Goal: Task Accomplishment & Management: Complete application form

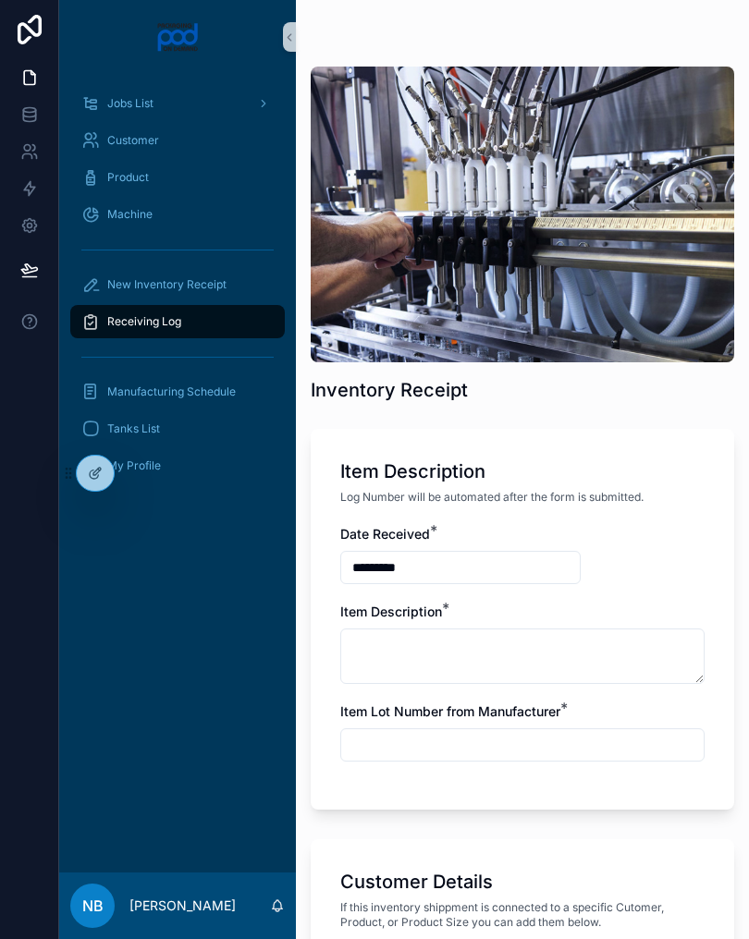
scroll to position [981, 0]
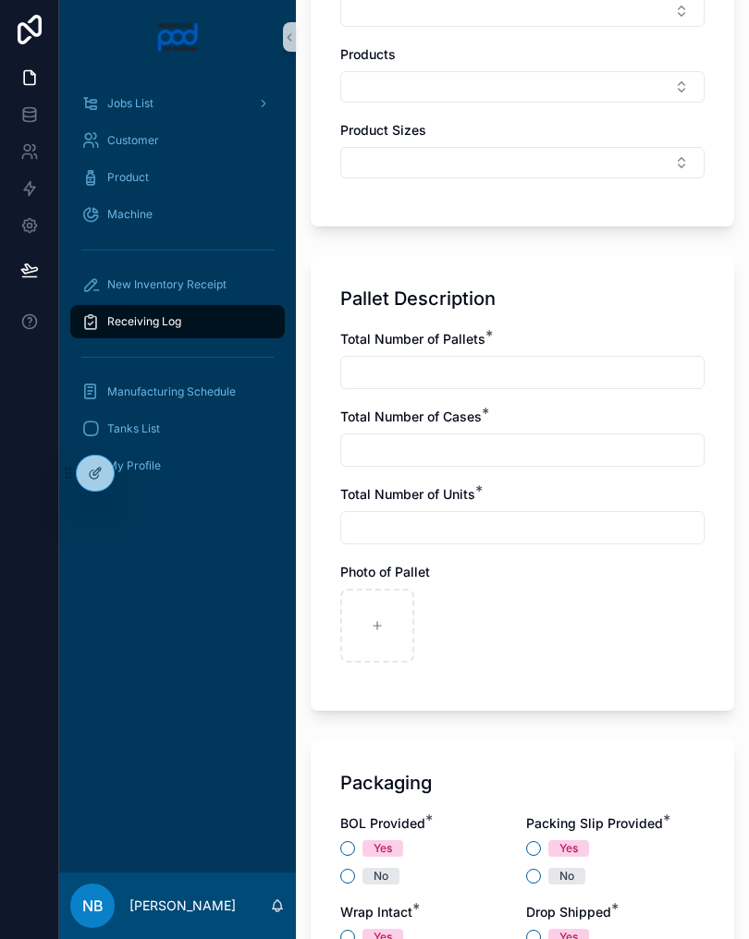
type input "**********"
click at [469, 623] on div "scrollable content" at bounding box center [459, 626] width 74 height 74
type input "**********"
click at [544, 621] on icon "scrollable content" at bounding box center [539, 625] width 13 height 13
type input "**********"
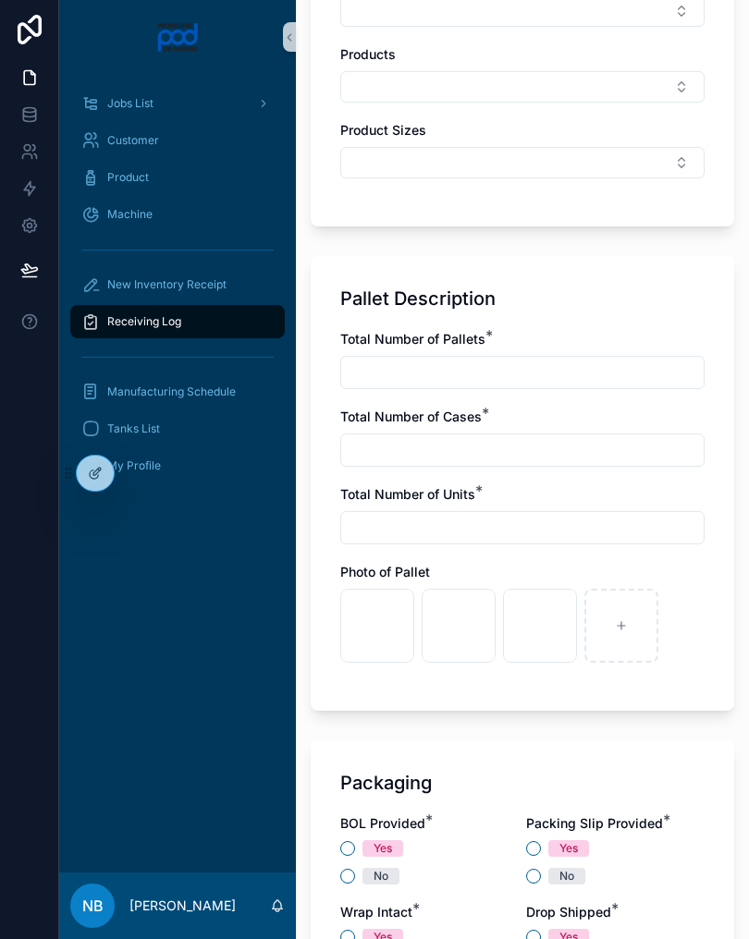
click at [572, 361] on input "scrollable content" at bounding box center [522, 373] width 362 height 26
type input "*"
click at [584, 458] on input "scrollable content" at bounding box center [522, 450] width 362 height 26
type input "*"
click at [581, 525] on input "scrollable content" at bounding box center [522, 528] width 362 height 26
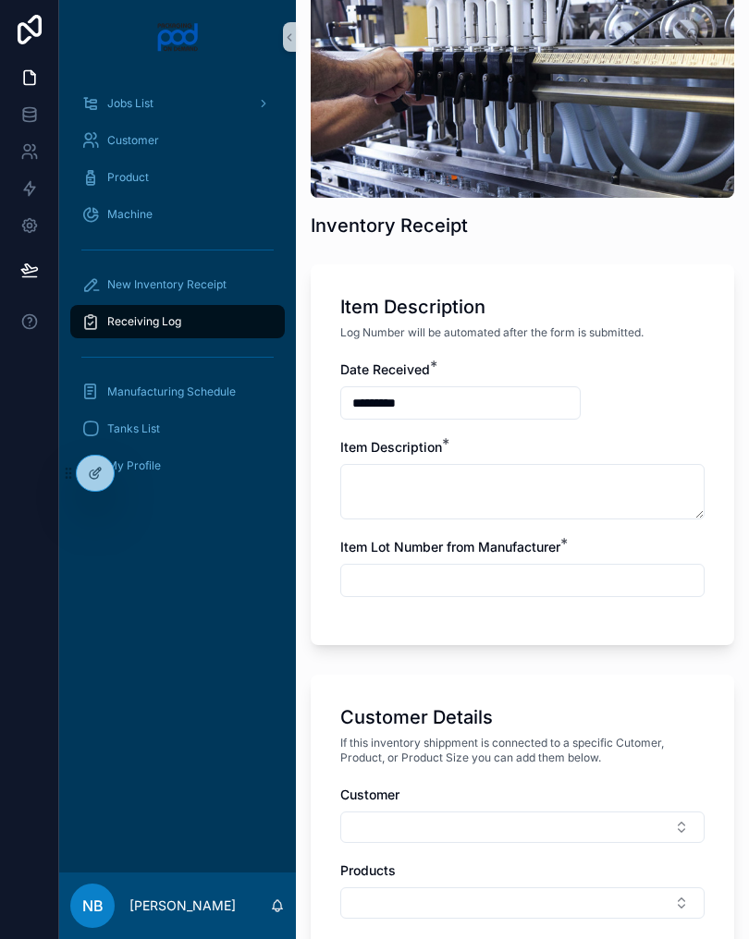
scroll to position [165, 0]
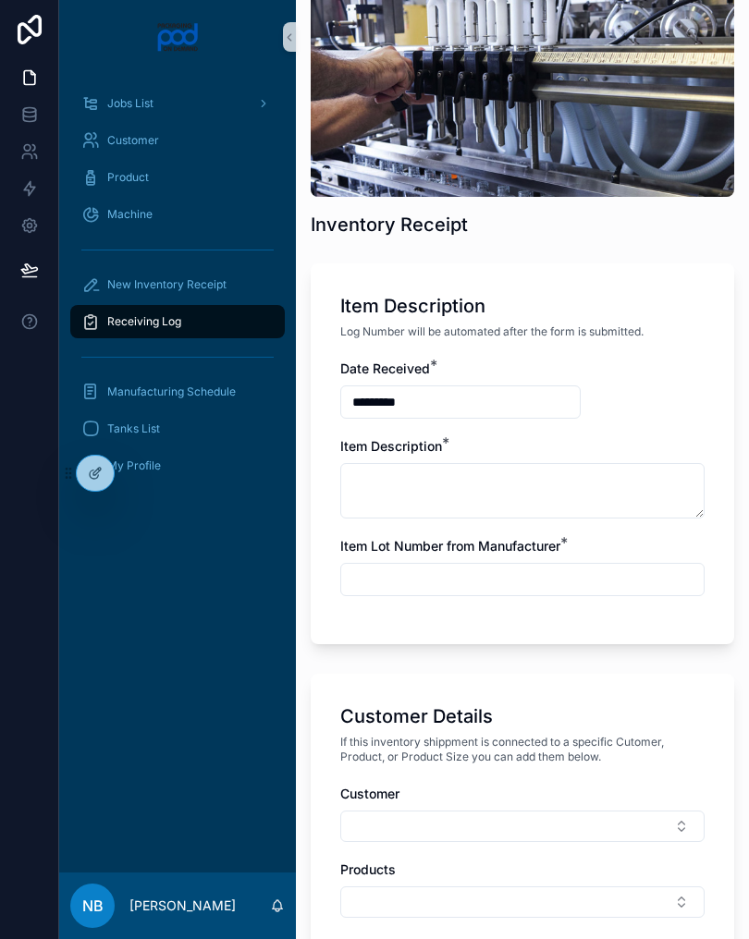
type input "**"
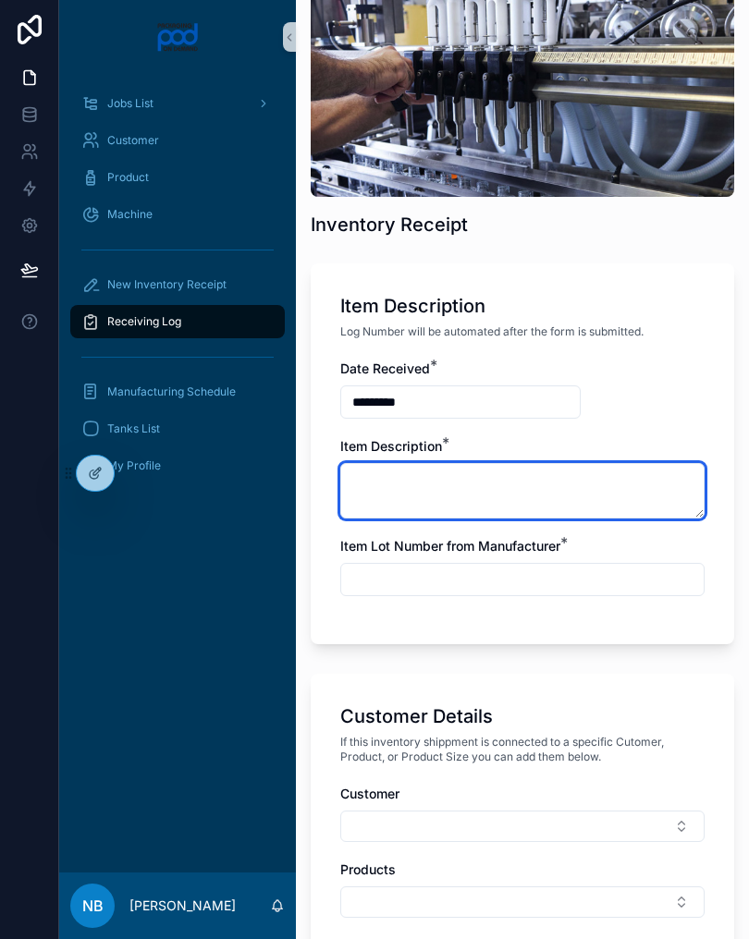
click at [576, 485] on textarea "scrollable content" at bounding box center [522, 490] width 364 height 55
type textarea "**********"
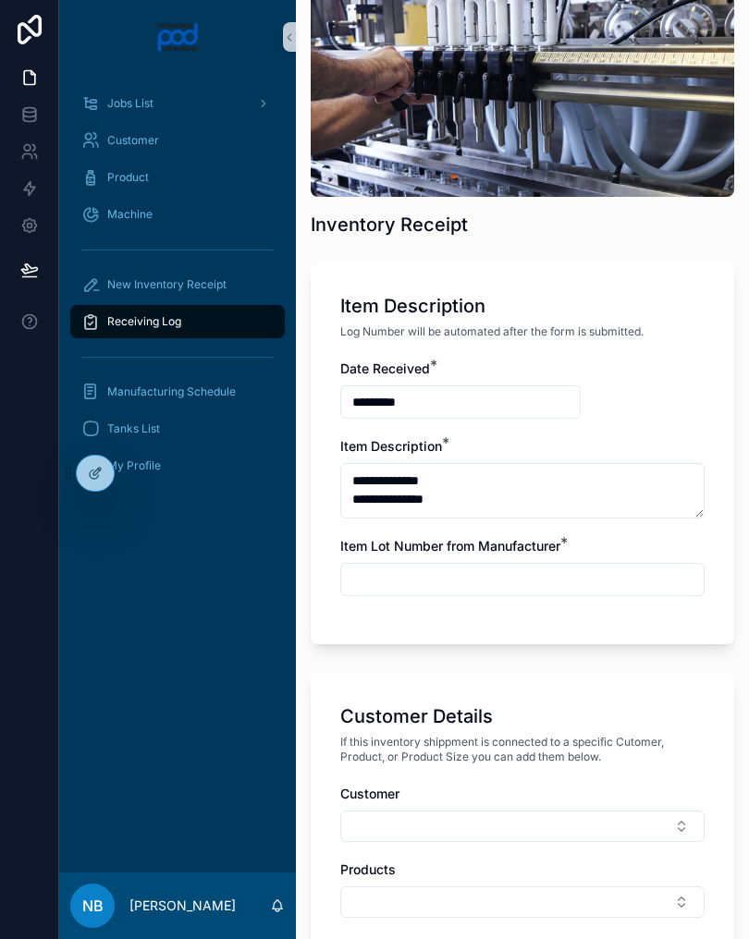
click at [627, 575] on input "scrollable content" at bounding box center [522, 580] width 362 height 26
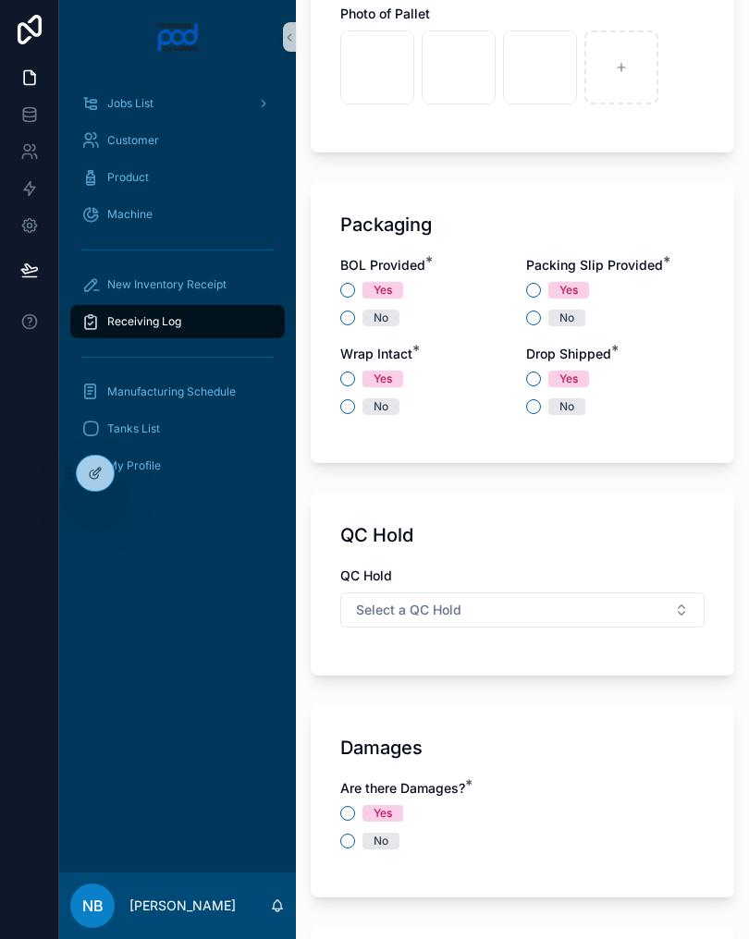
scroll to position [1557, 0]
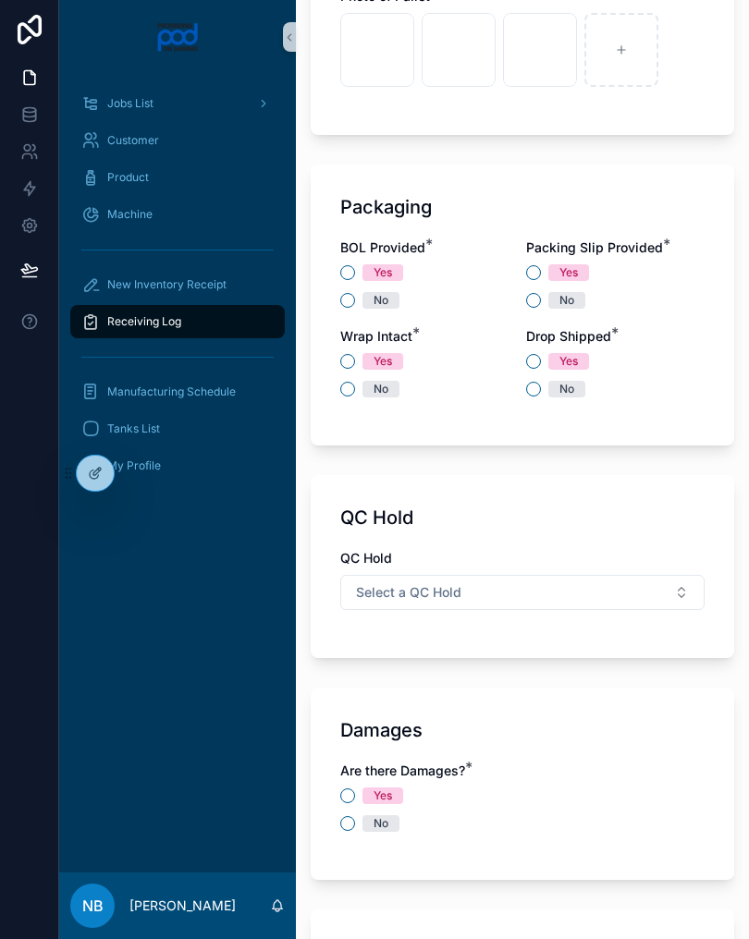
type input "********"
click at [342, 276] on button "Yes" at bounding box center [347, 272] width 15 height 15
click at [533, 266] on button "Yes" at bounding box center [533, 272] width 15 height 15
click at [340, 347] on div "Wrap Intact * Yes No" at bounding box center [429, 362] width 178 height 70
click at [353, 360] on button "Yes" at bounding box center [347, 361] width 15 height 15
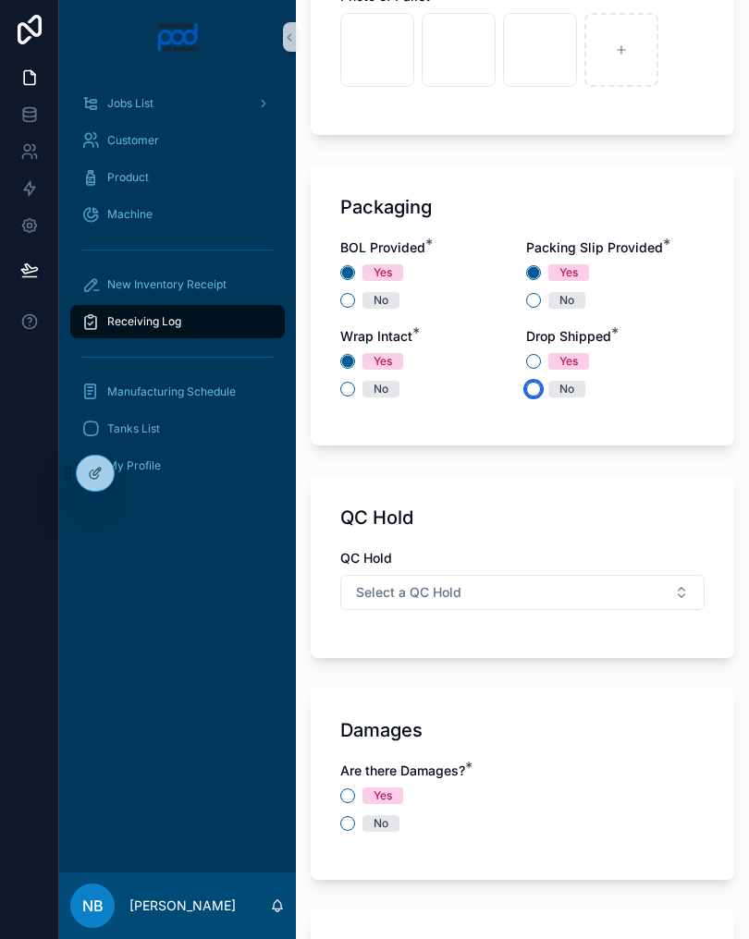
click at [532, 390] on button "No" at bounding box center [533, 389] width 15 height 15
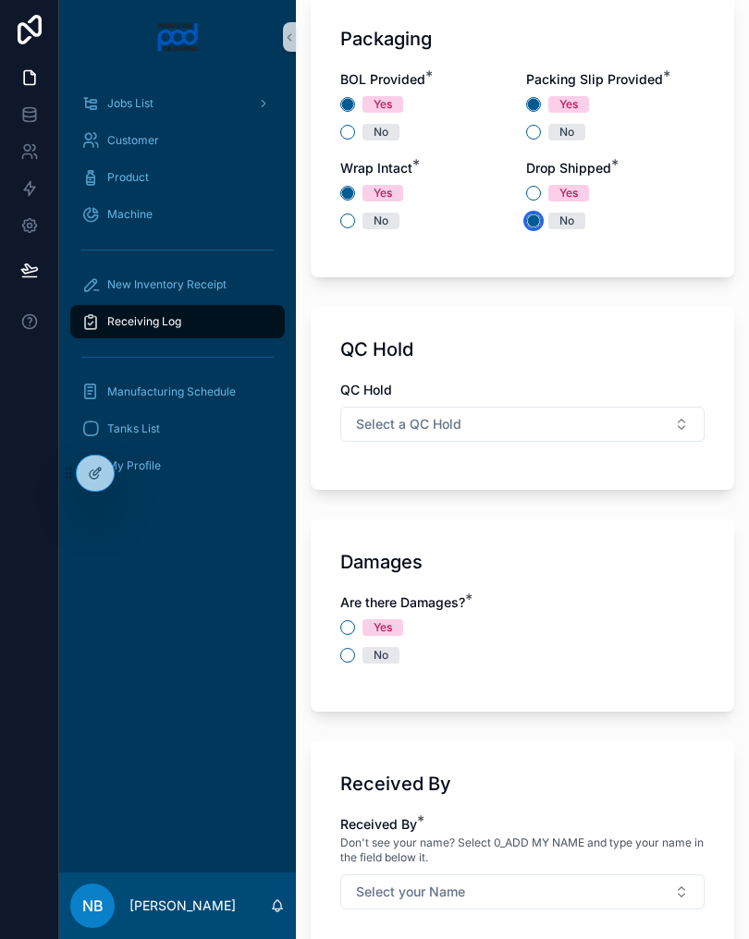
scroll to position [1745, 0]
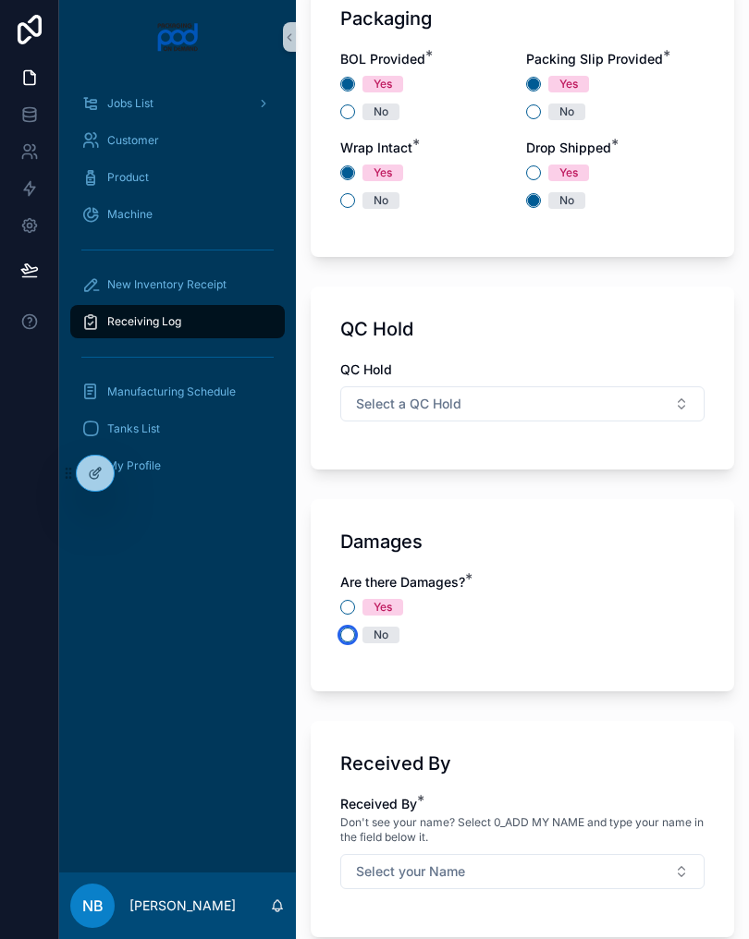
click at [348, 638] on button "No" at bounding box center [347, 635] width 15 height 15
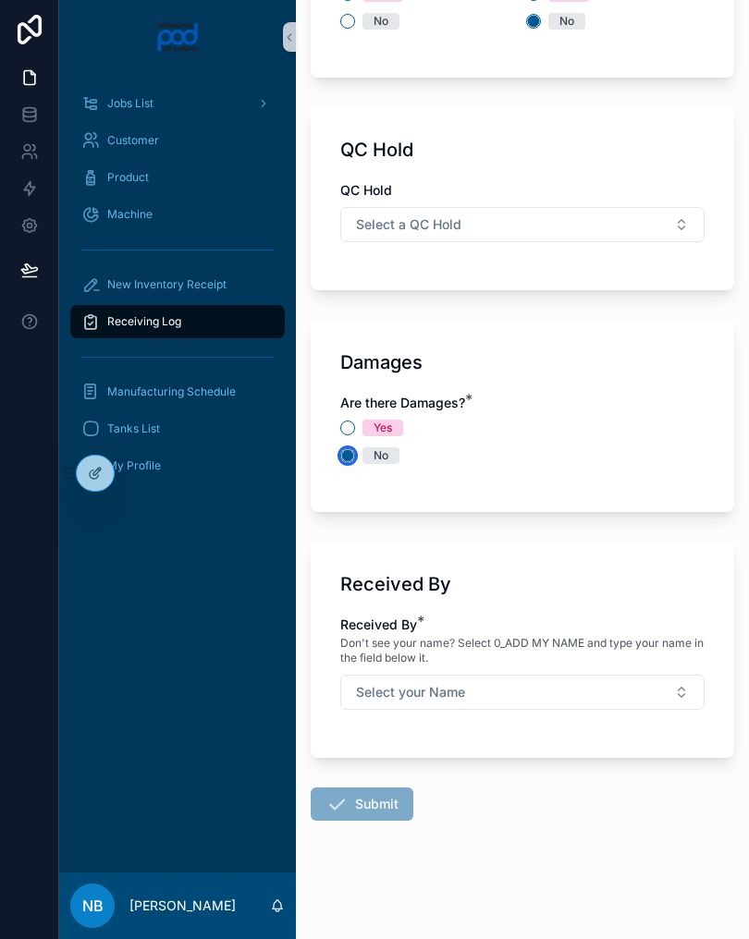
scroll to position [1925, 0]
click at [592, 692] on button "Select your Name" at bounding box center [522, 692] width 364 height 35
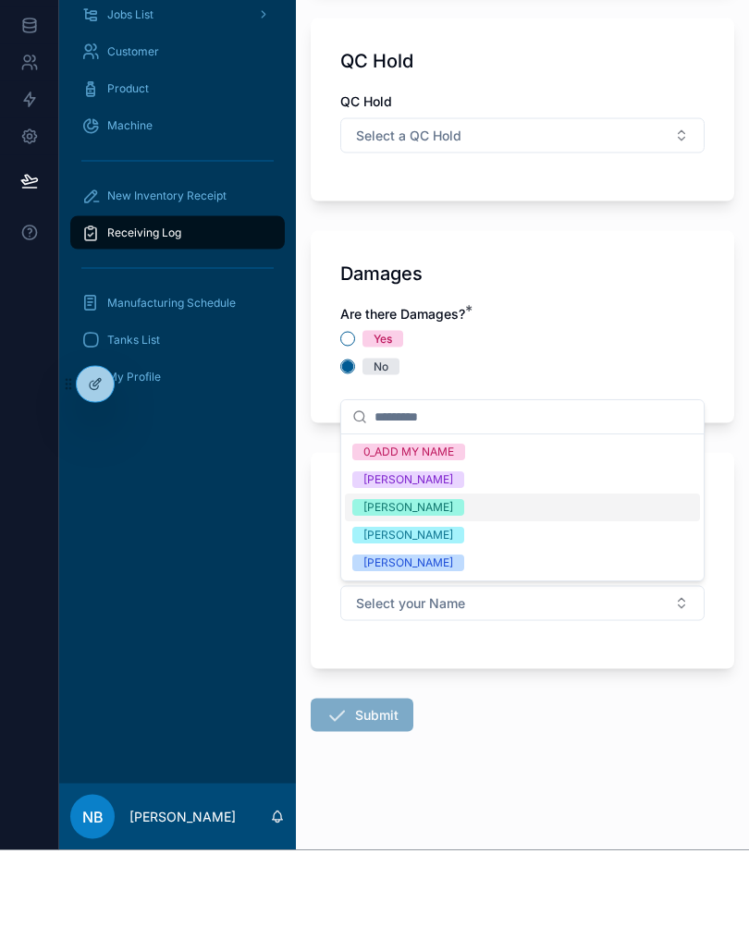
click at [446, 644] on div "[PERSON_NAME]" at bounding box center [408, 652] width 90 height 17
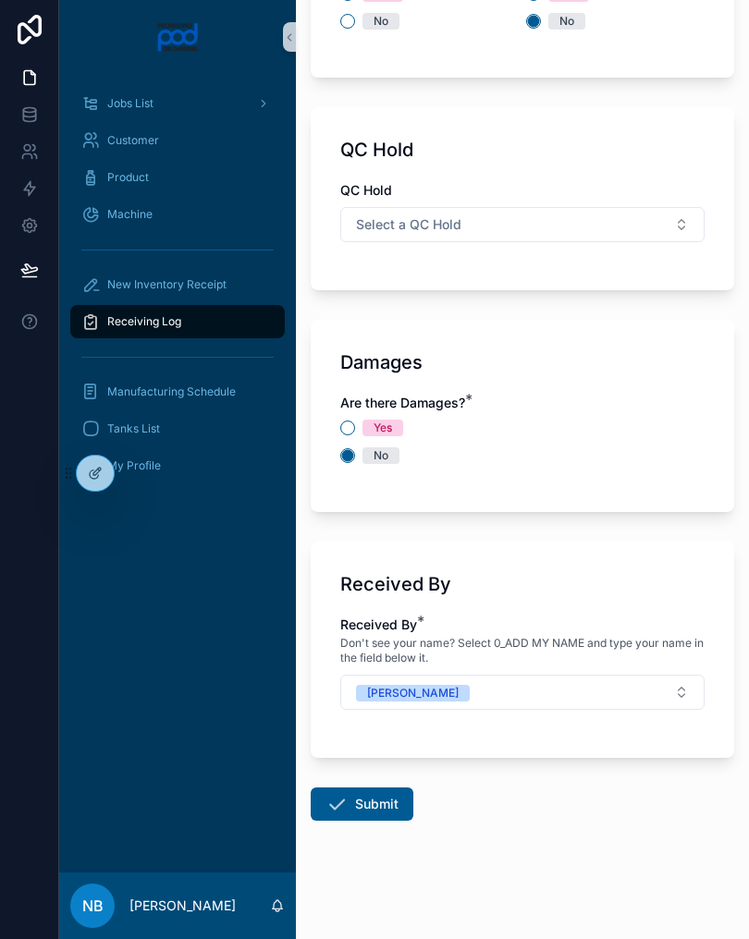
click at [384, 805] on button "Submit" at bounding box center [362, 804] width 103 height 33
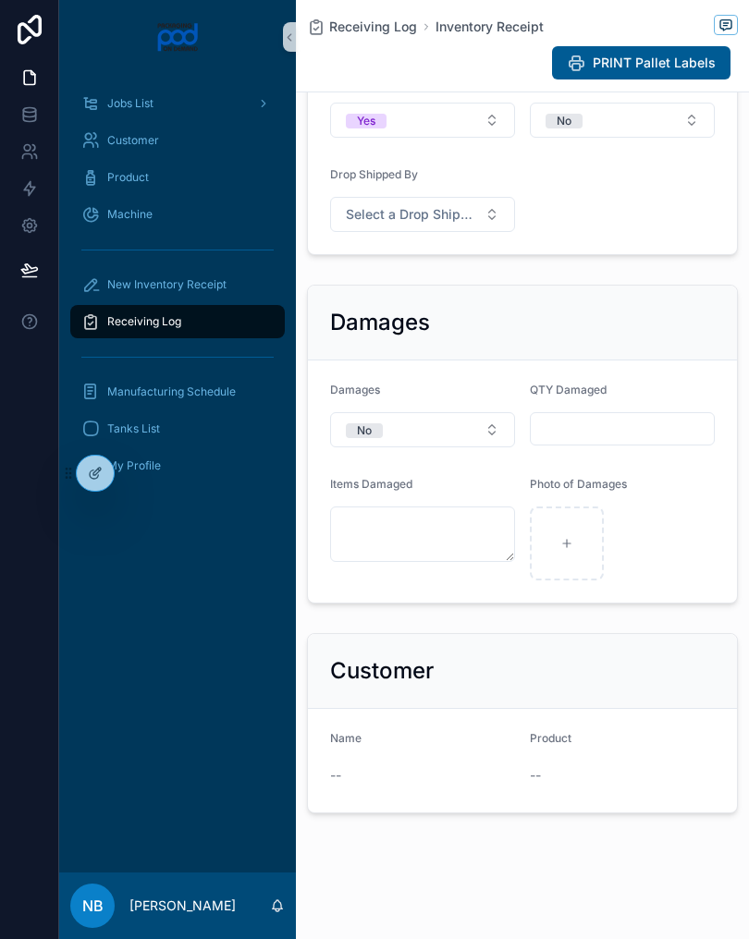
scroll to position [1299, 0]
click at [136, 285] on span "New Inventory Receipt" at bounding box center [166, 284] width 119 height 15
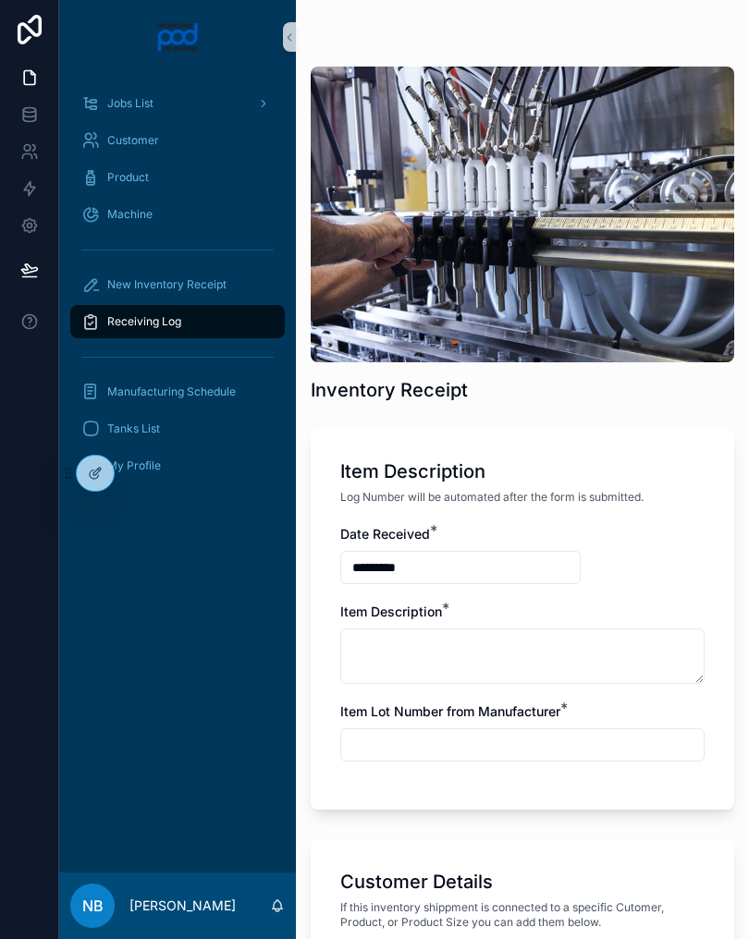
scroll to position [15, 0]
